Goal: Communication & Community: Answer question/provide support

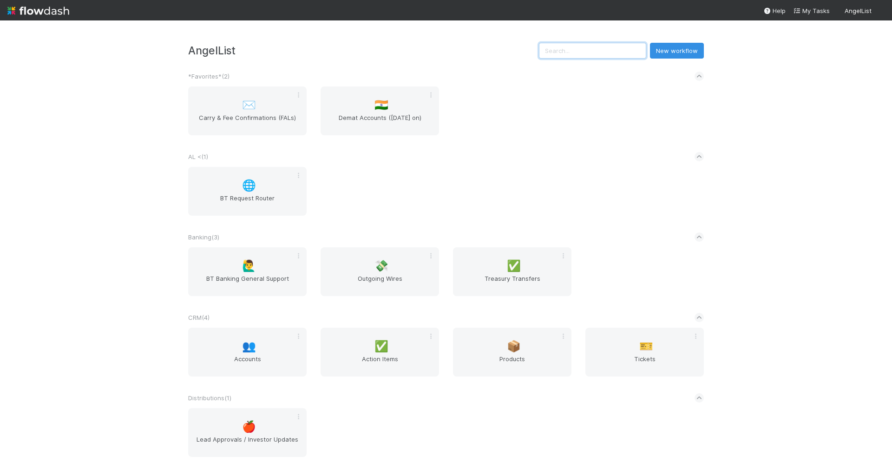
click at [618, 54] on input "text" at bounding box center [592, 51] width 107 height 16
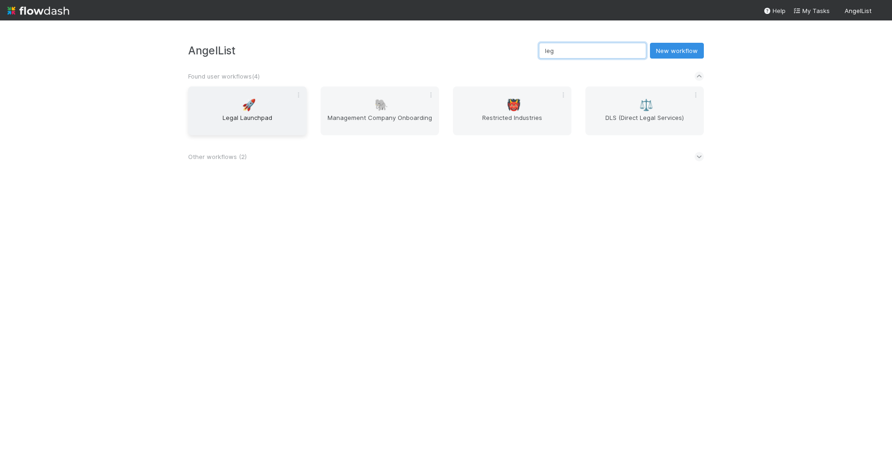
type input "leg"
click at [260, 103] on div "🚀 Legal Launchpad" at bounding box center [247, 110] width 119 height 49
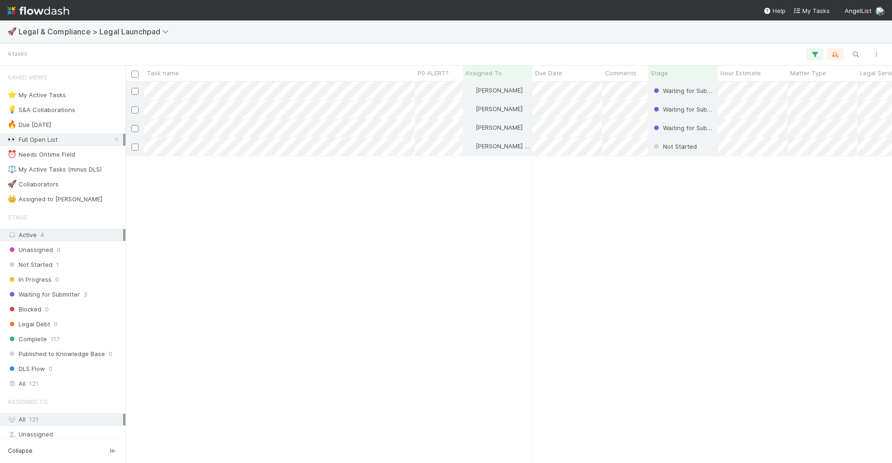
scroll to position [382, 767]
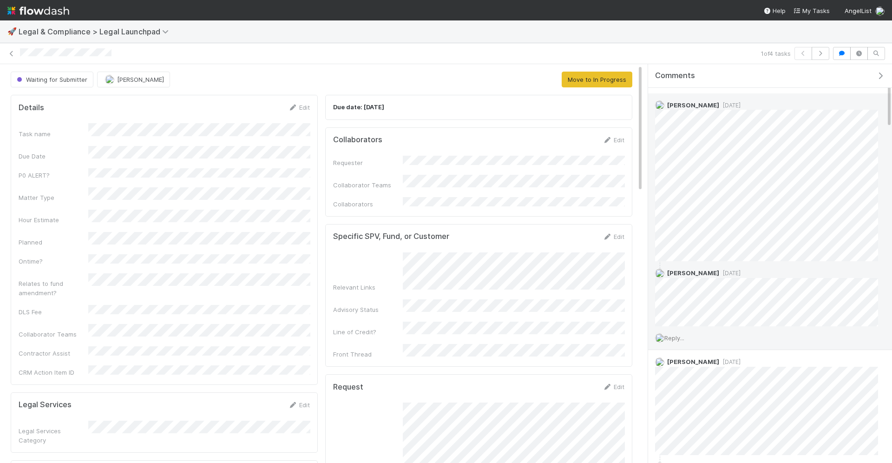
scroll to position [22, 0]
click at [677, 333] on span "Reply..." at bounding box center [675, 334] width 20 height 7
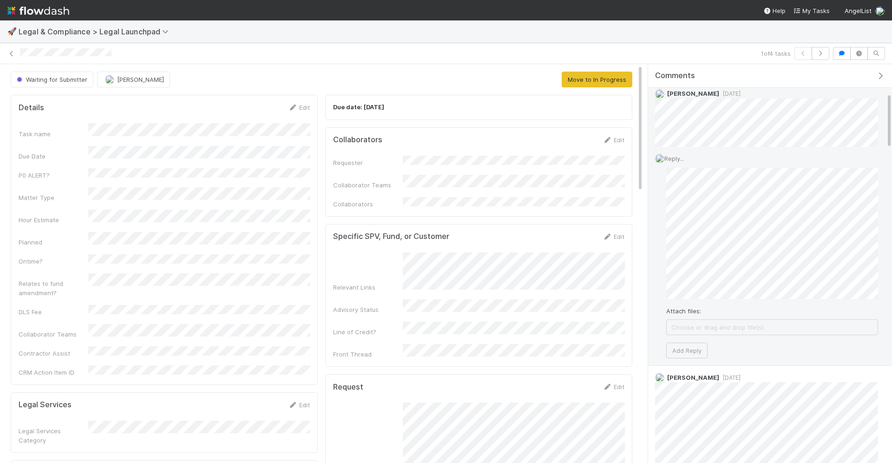
scroll to position [206, 0]
click at [693, 337] on button "Add Reply" at bounding box center [686, 342] width 41 height 16
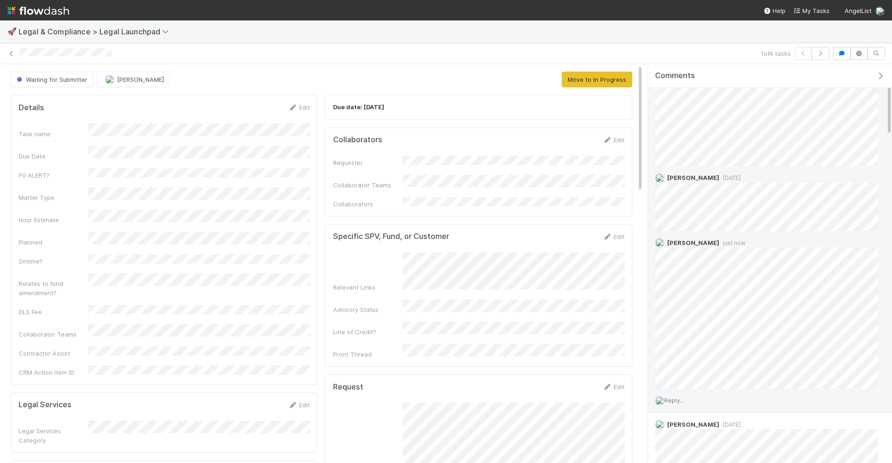
scroll to position [129, 0]
